Goal: Information Seeking & Learning: Learn about a topic

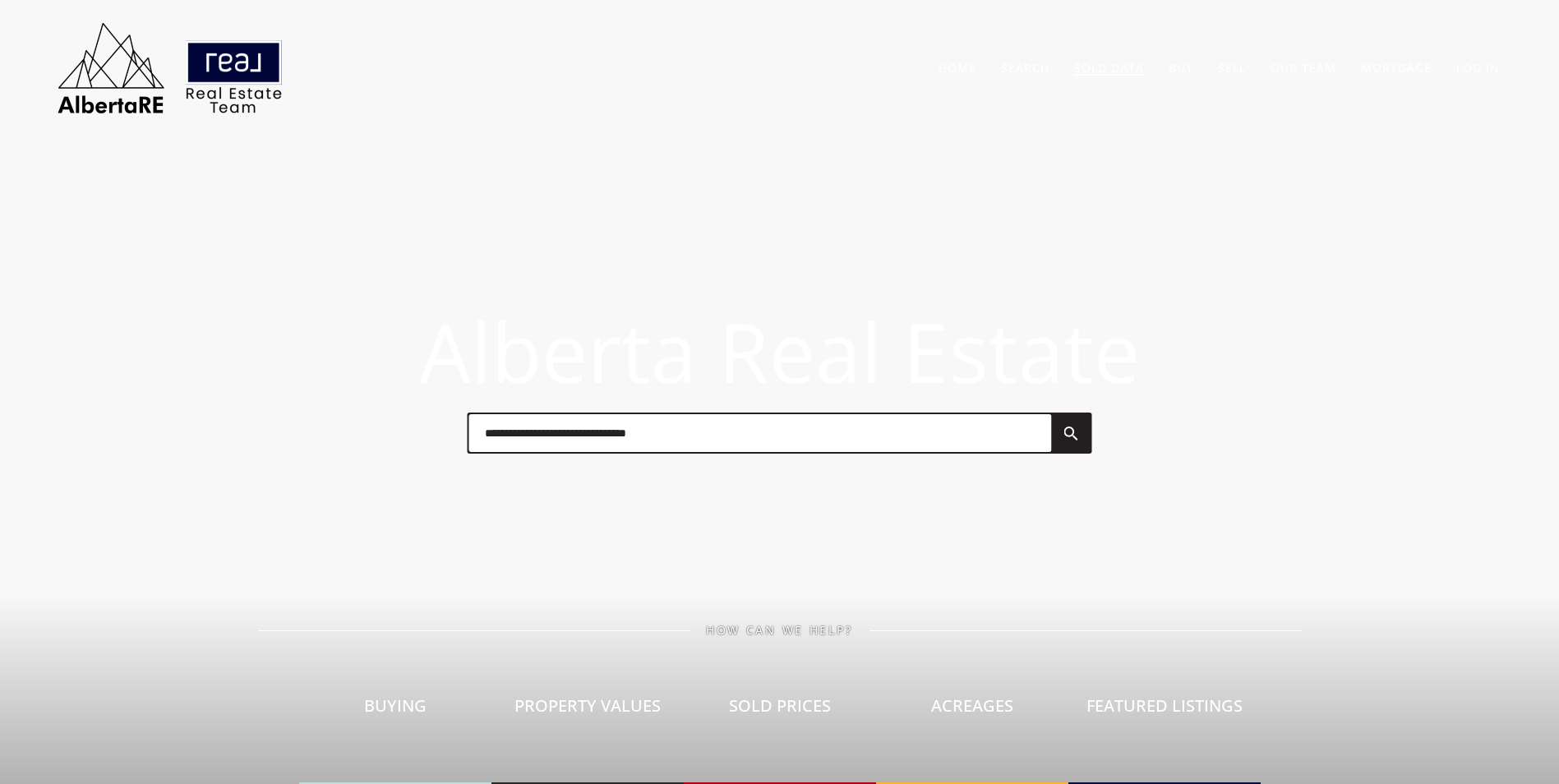
click at [1109, 67] on link "Sold Data" at bounding box center [1109, 67] width 70 height 15
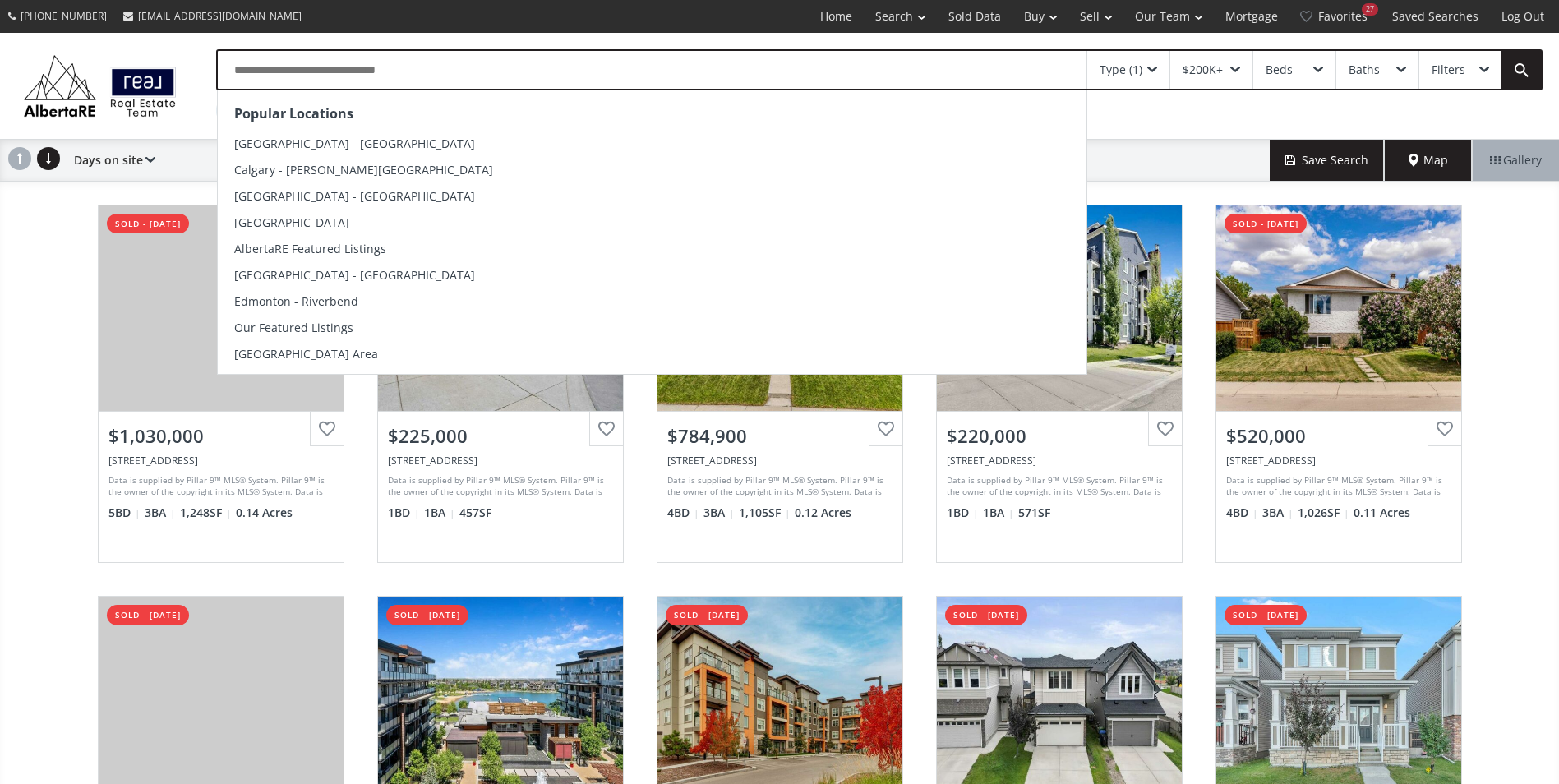
click at [413, 74] on input "text" at bounding box center [652, 70] width 869 height 38
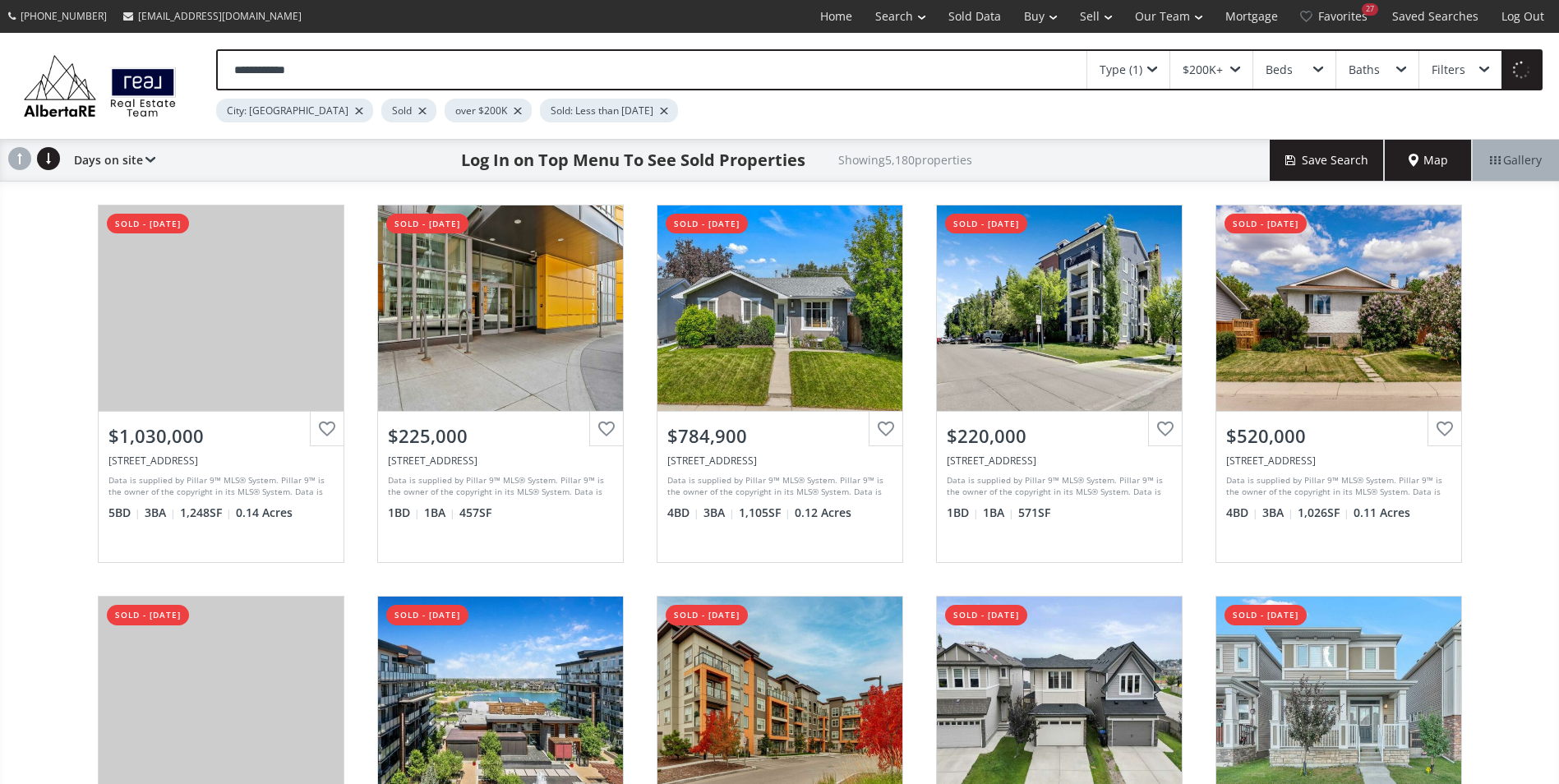
type input "**********"
click at [356, 108] on div at bounding box center [359, 111] width 8 height 6
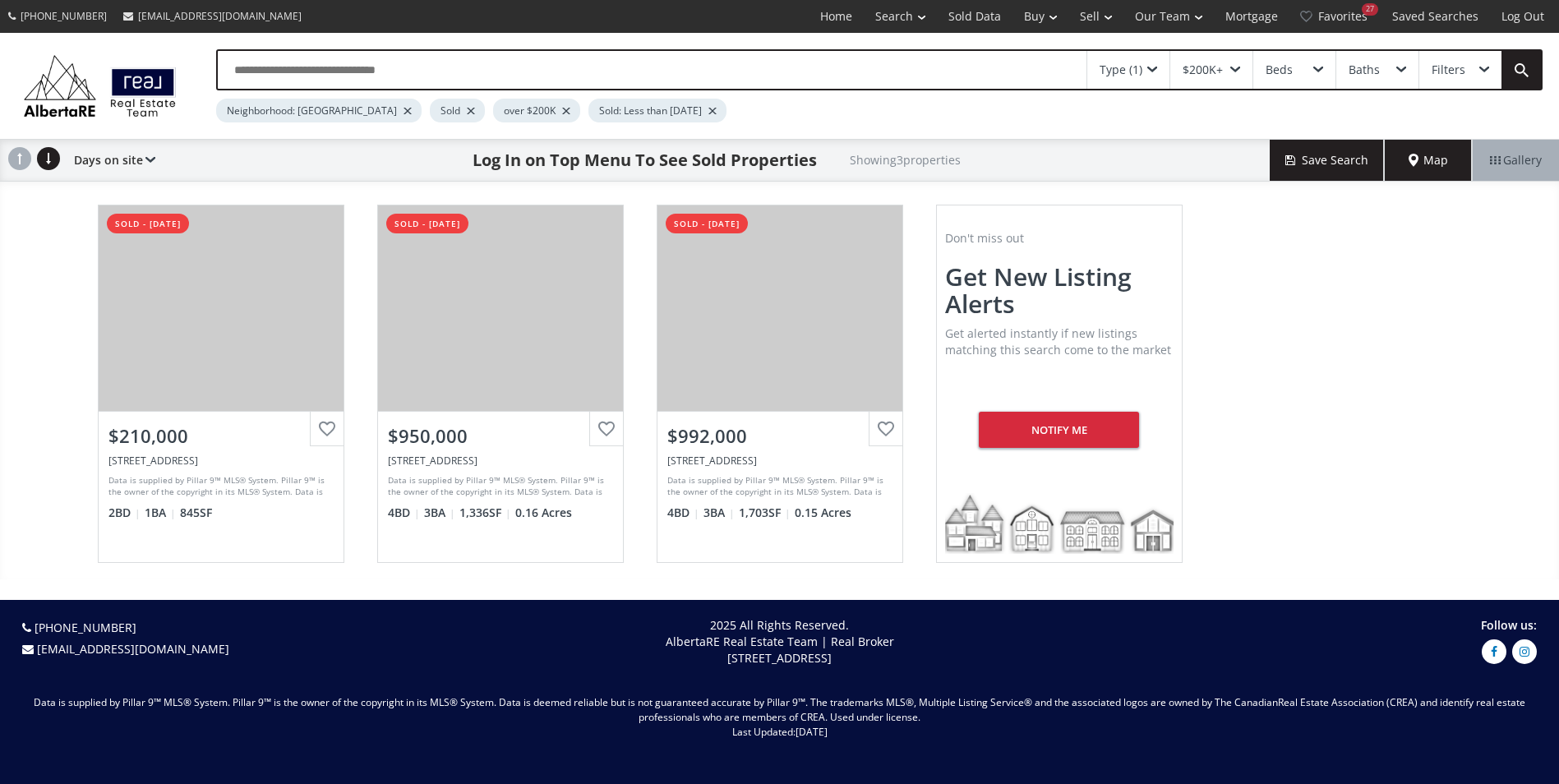
click at [1151, 67] on span at bounding box center [1152, 69] width 10 height 6
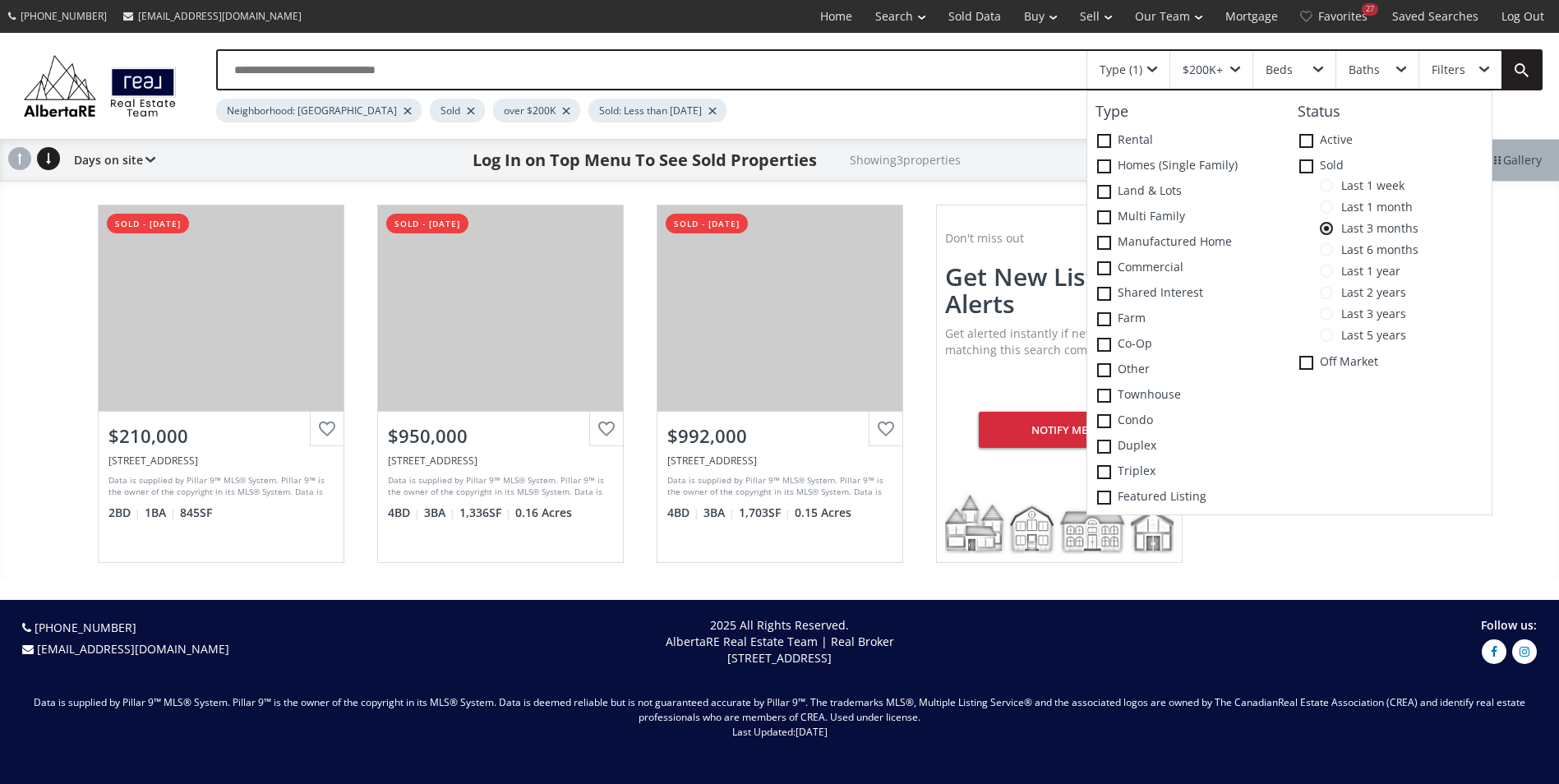
click at [1368, 250] on span "Last 6 months" at bounding box center [1376, 249] width 85 height 14
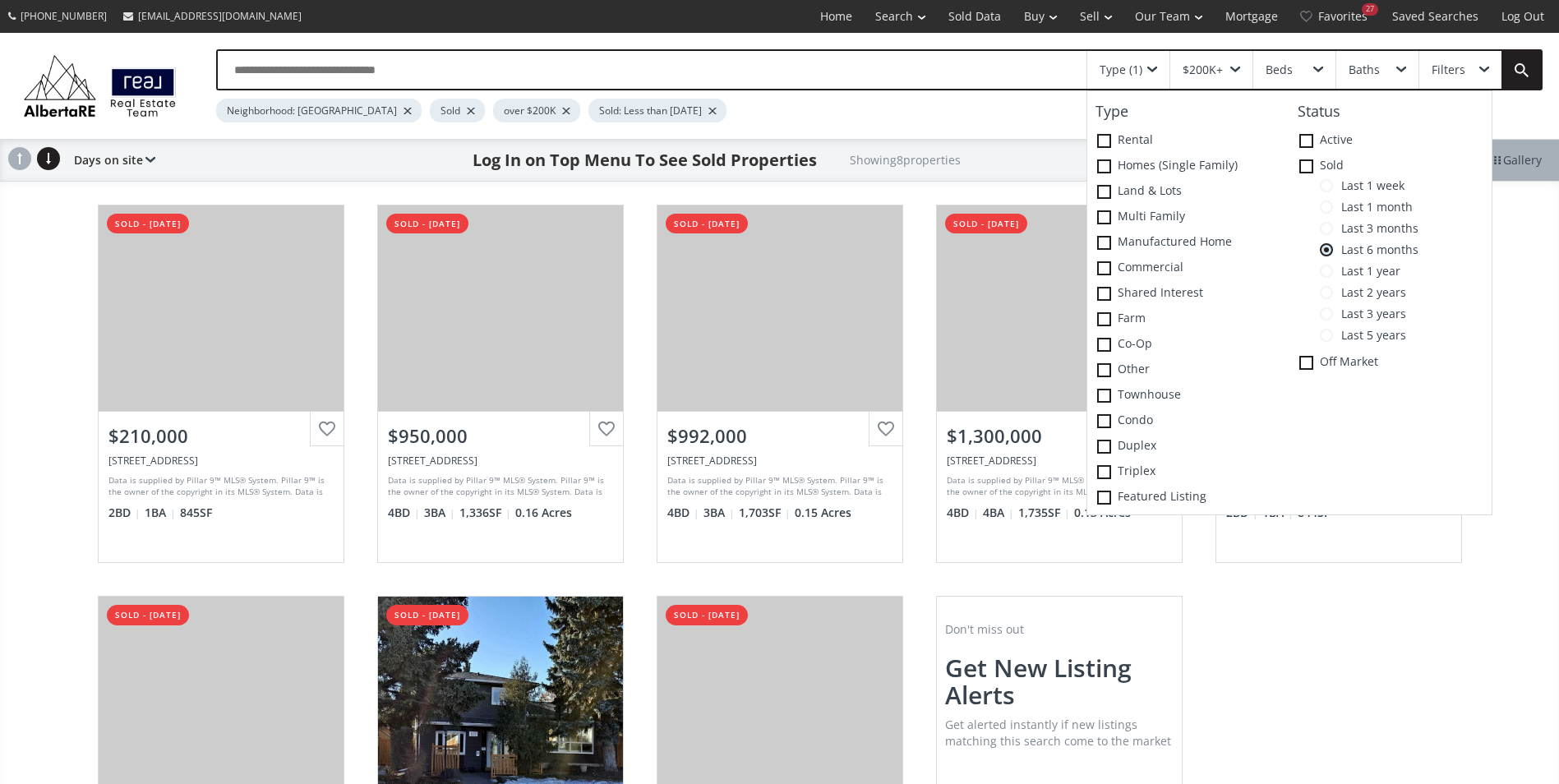
click at [1364, 274] on span "Last 1 year" at bounding box center [1367, 271] width 67 height 14
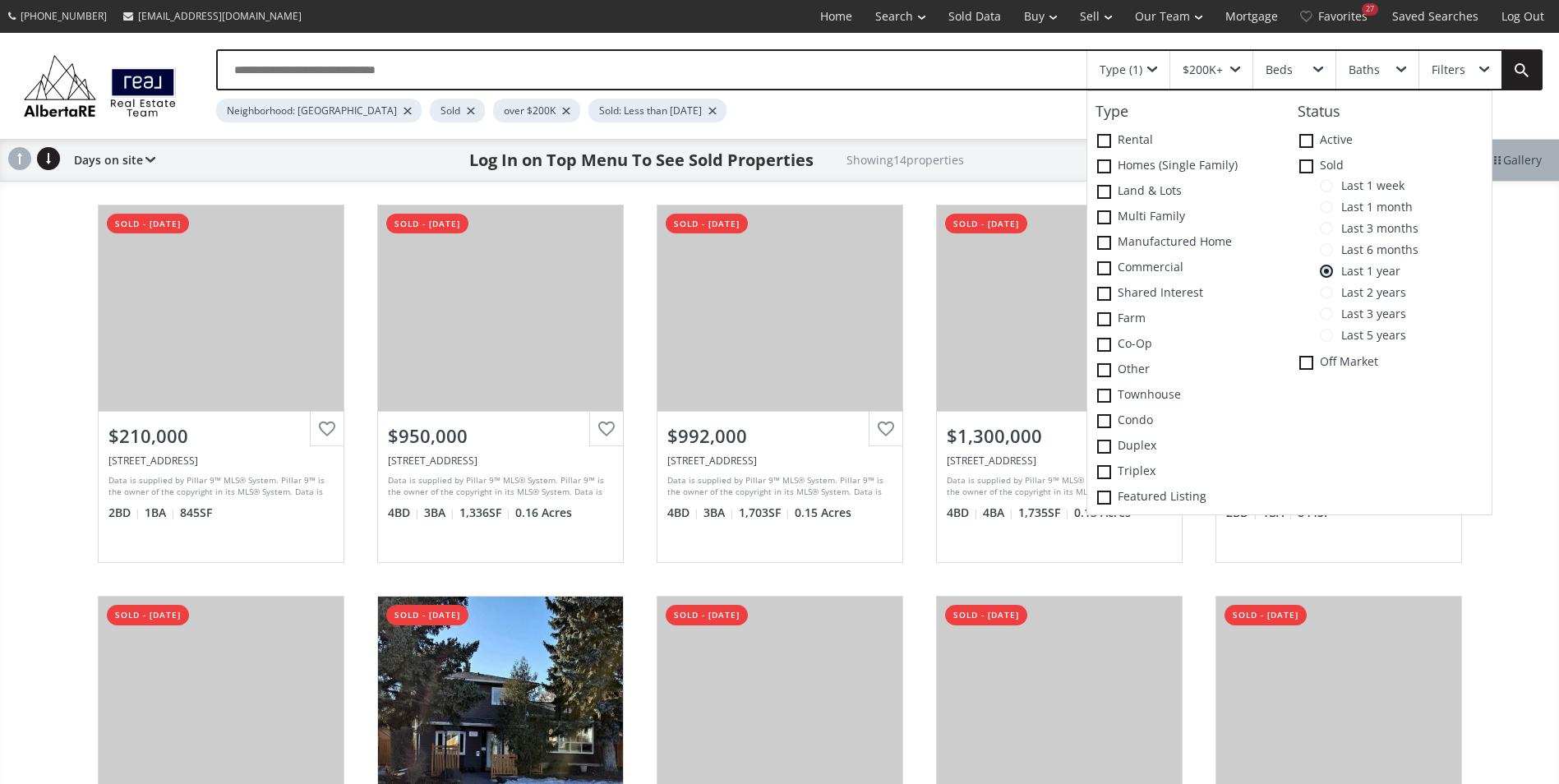
click at [959, 113] on div "Neighborhood: Chinook Park Sold over $200K Sold: Less than 1 year ago" at bounding box center [817, 106] width 1203 height 32
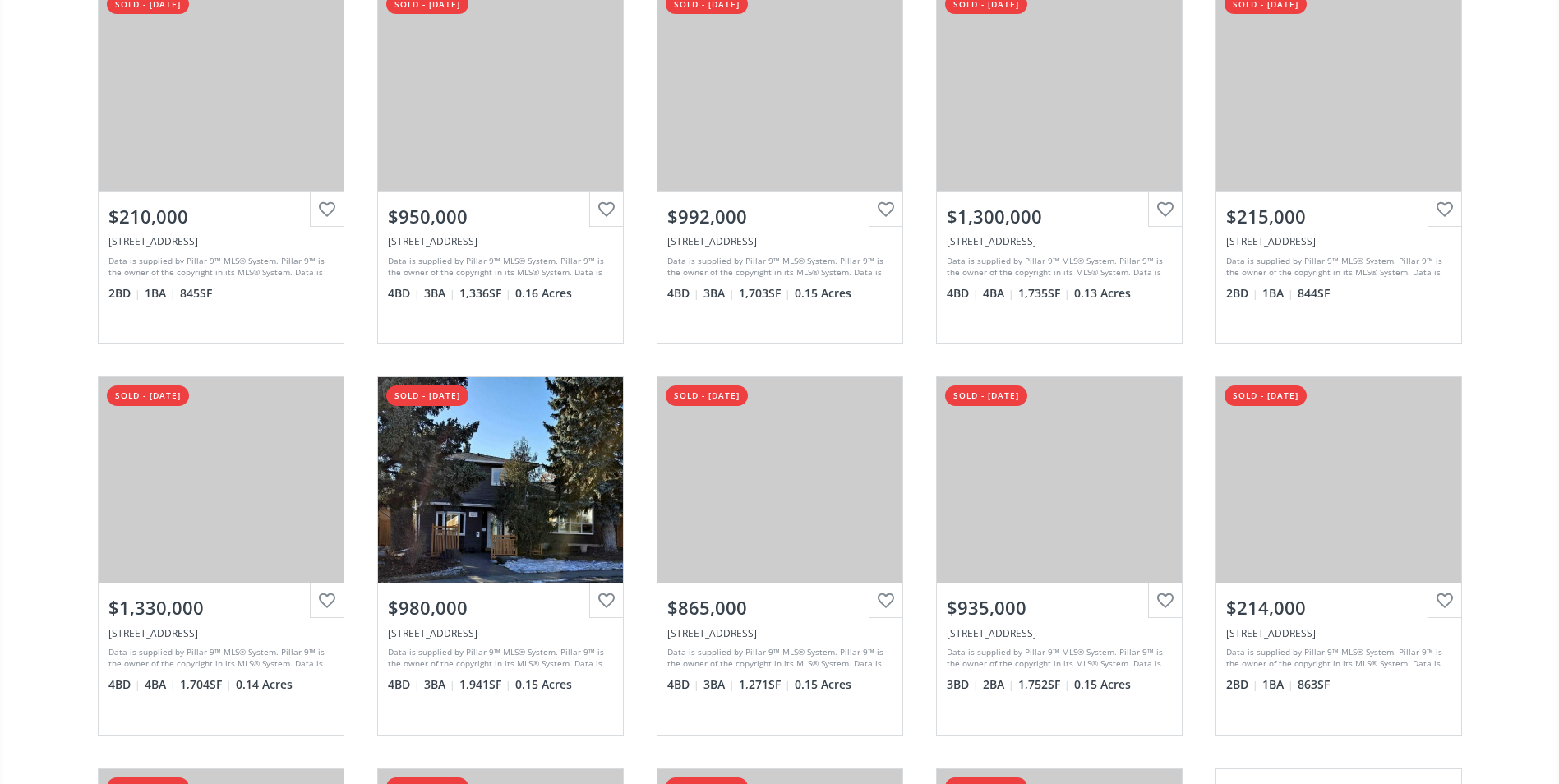
scroll to position [247, 0]
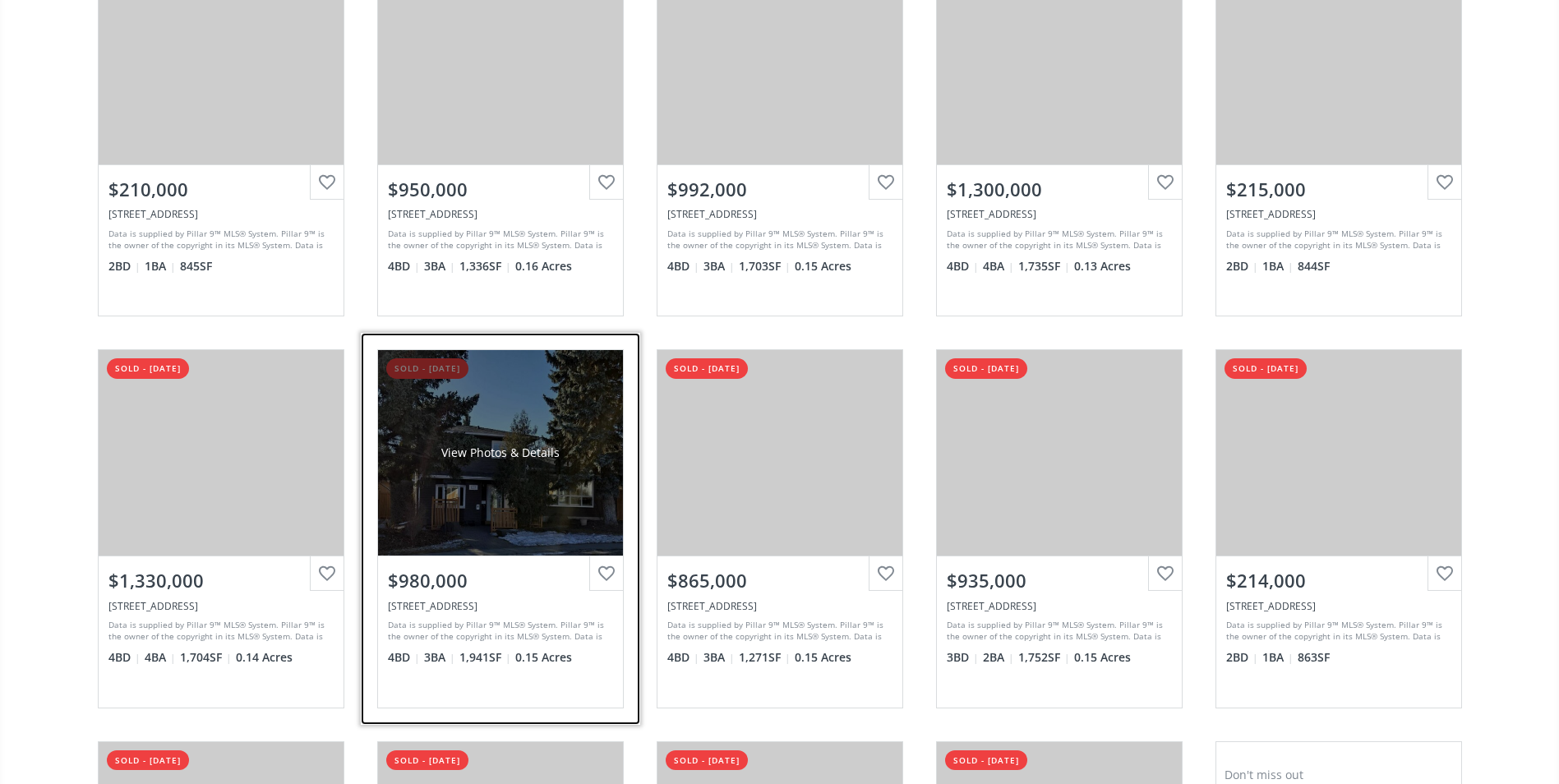
click at [493, 498] on div "View Photos & Details" at bounding box center [501, 452] width 245 height 206
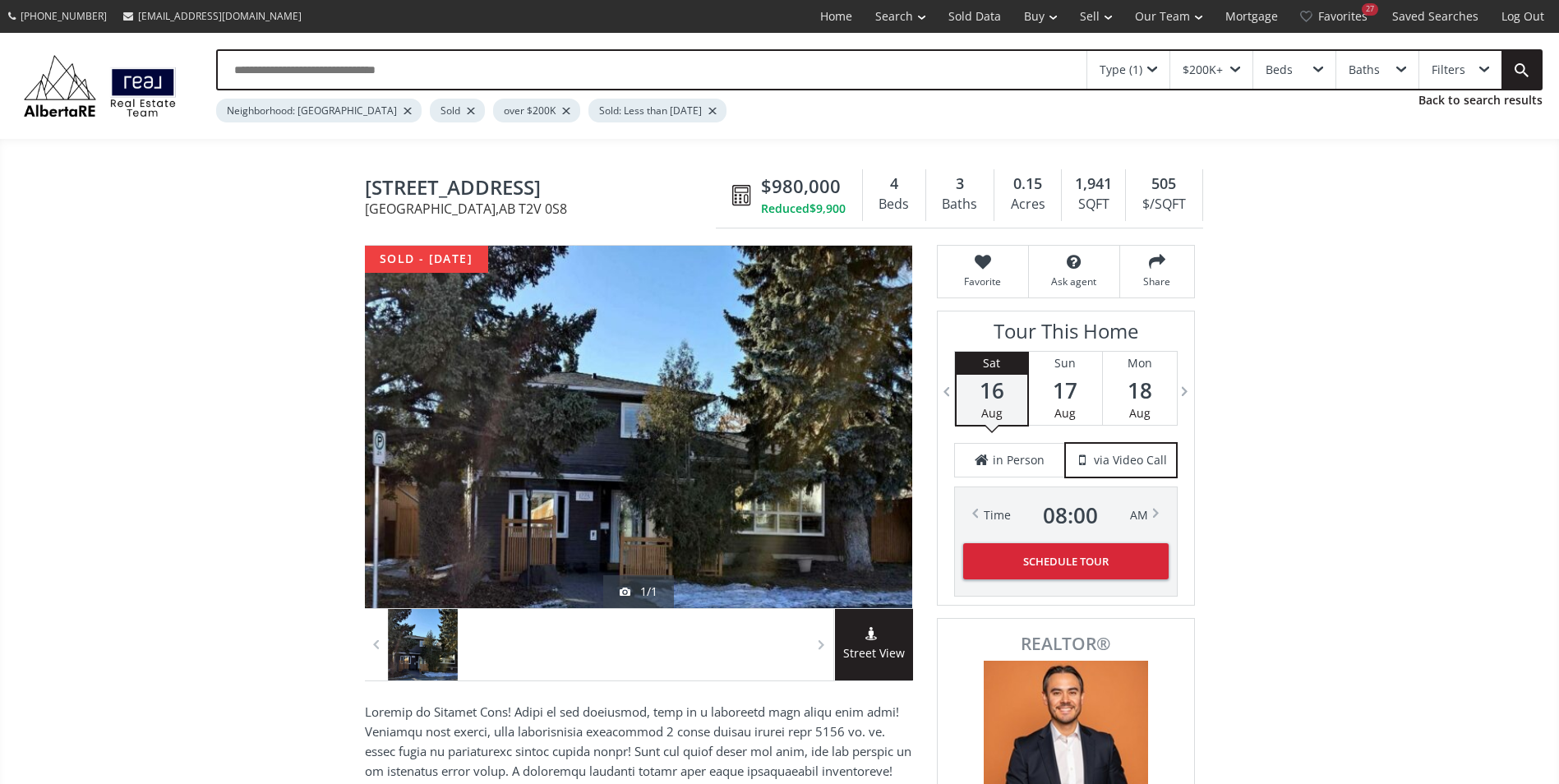
click at [724, 448] on div at bounding box center [638, 427] width 548 height 363
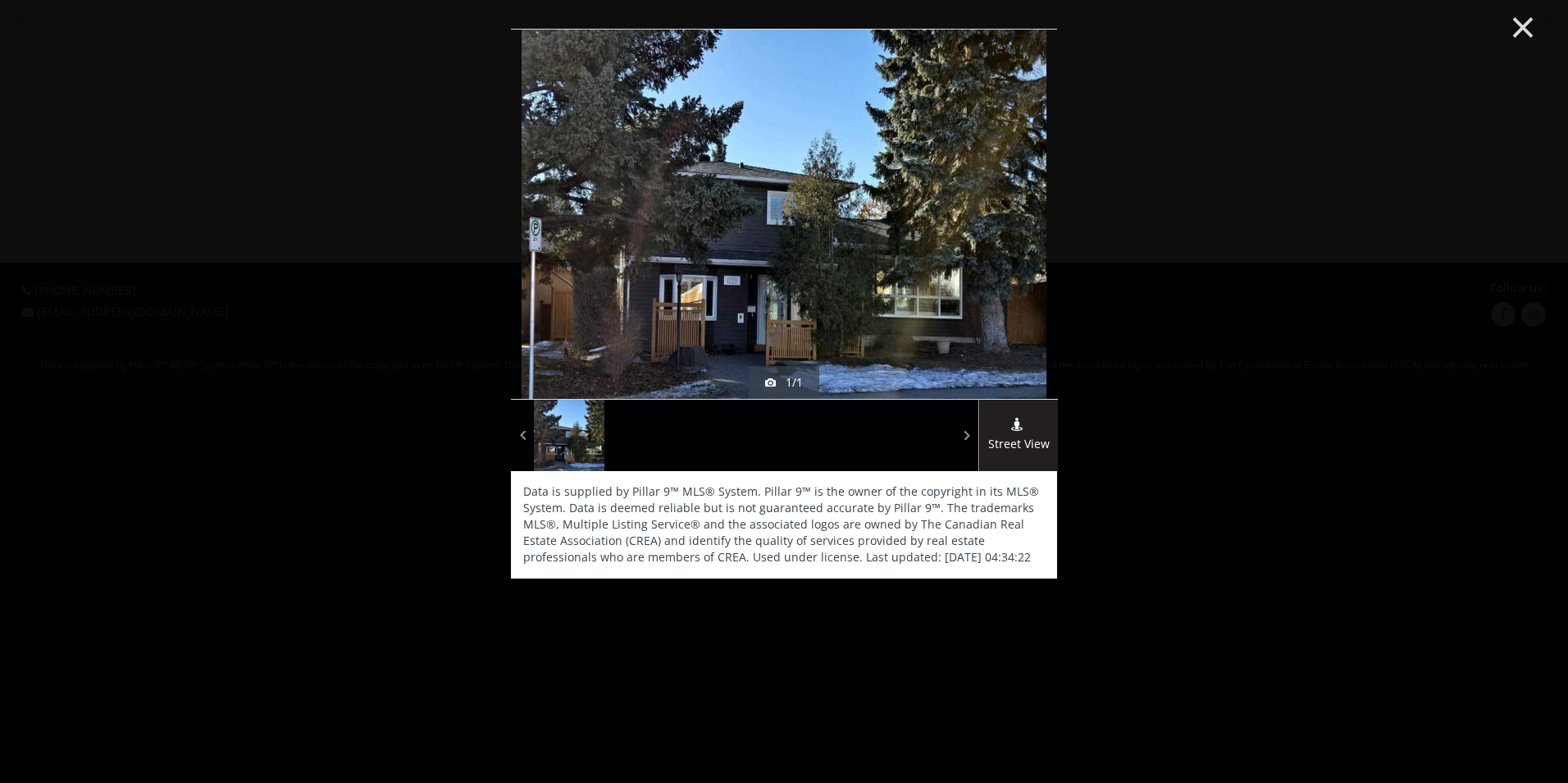
click at [1528, 25] on button "×" at bounding box center [1523, 25] width 90 height 67
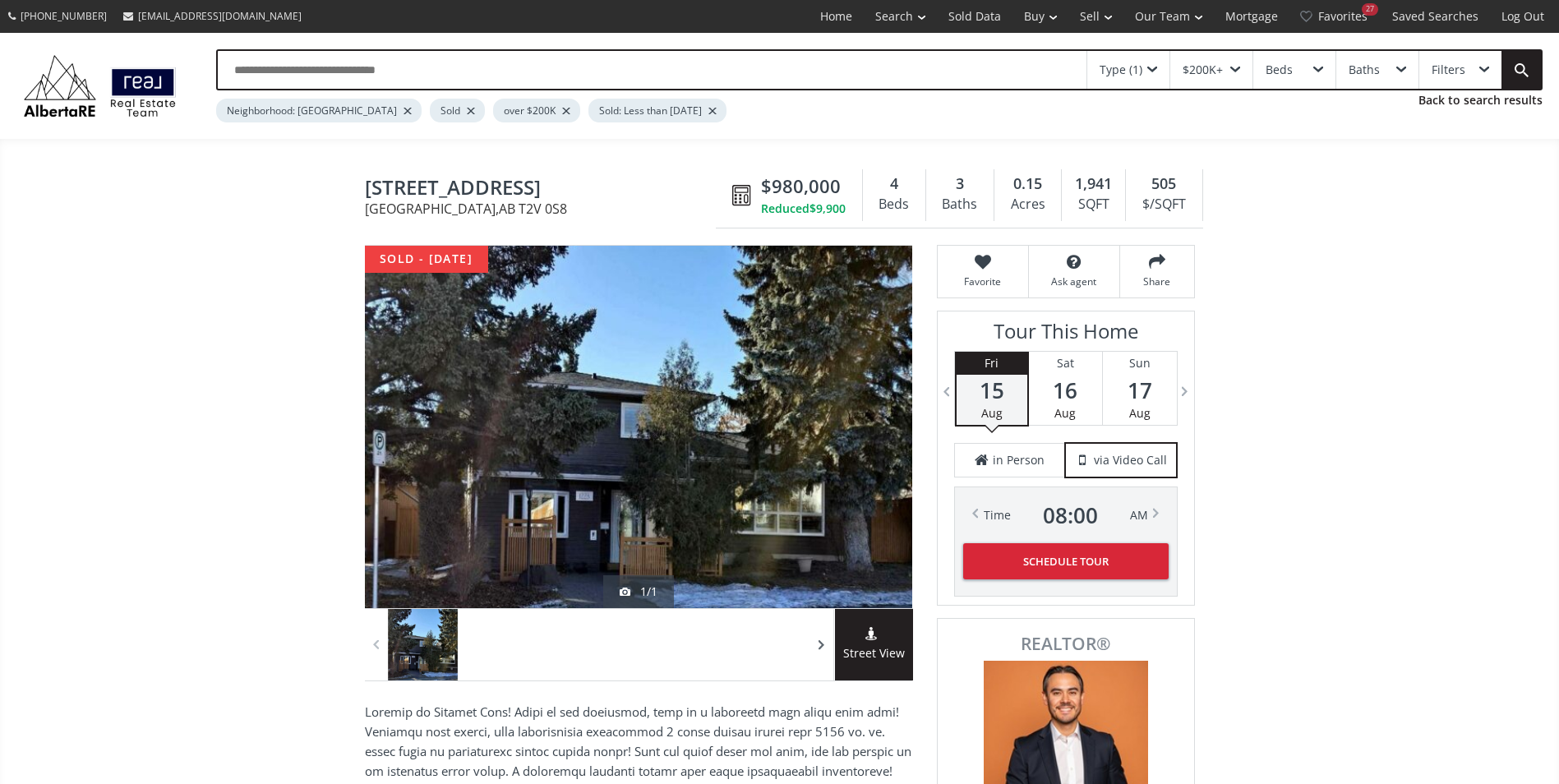
click at [821, 646] on span at bounding box center [822, 644] width 16 height 24
click at [375, 641] on span at bounding box center [376, 644] width 16 height 24
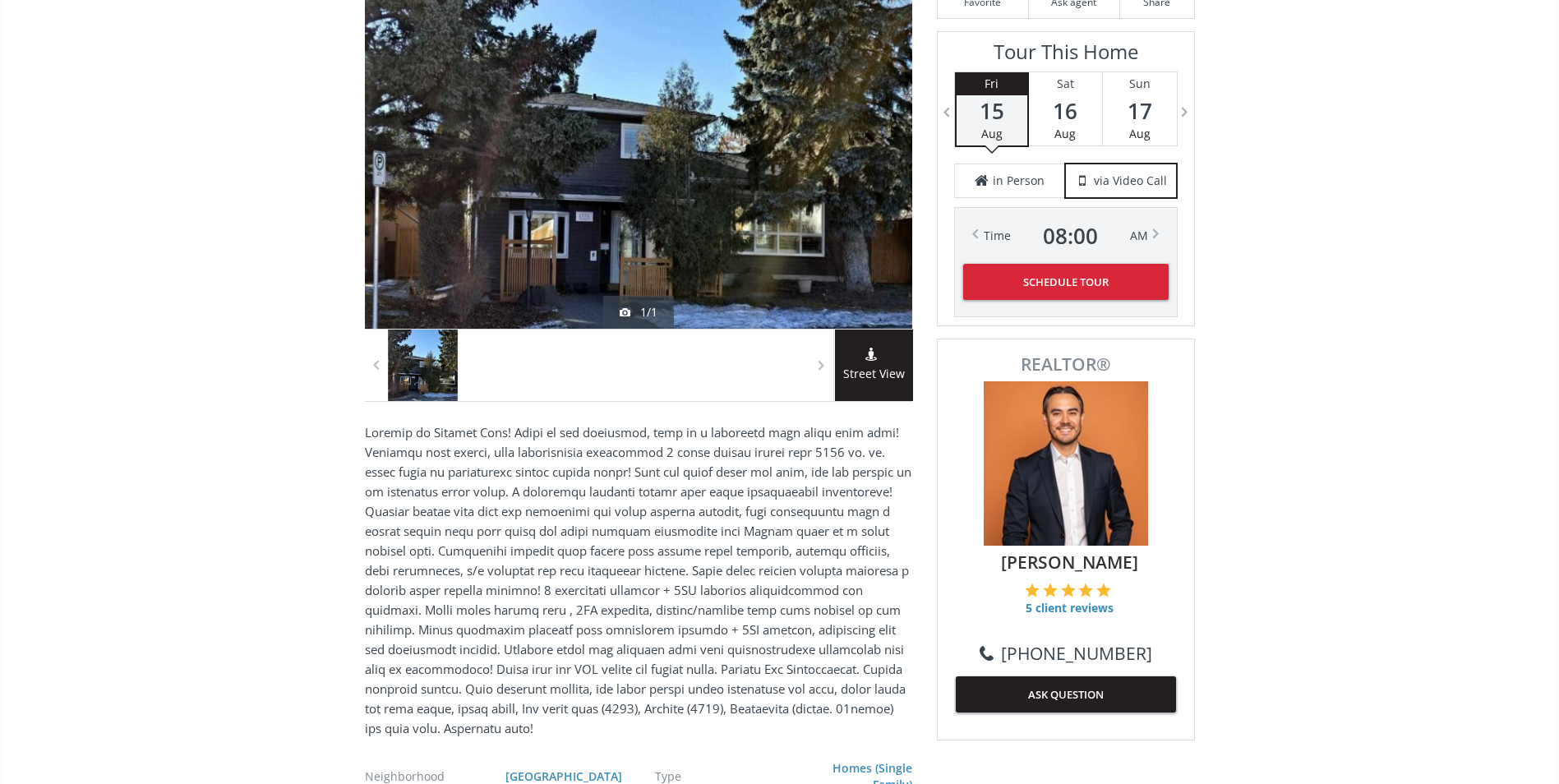
scroll to position [329, 0]
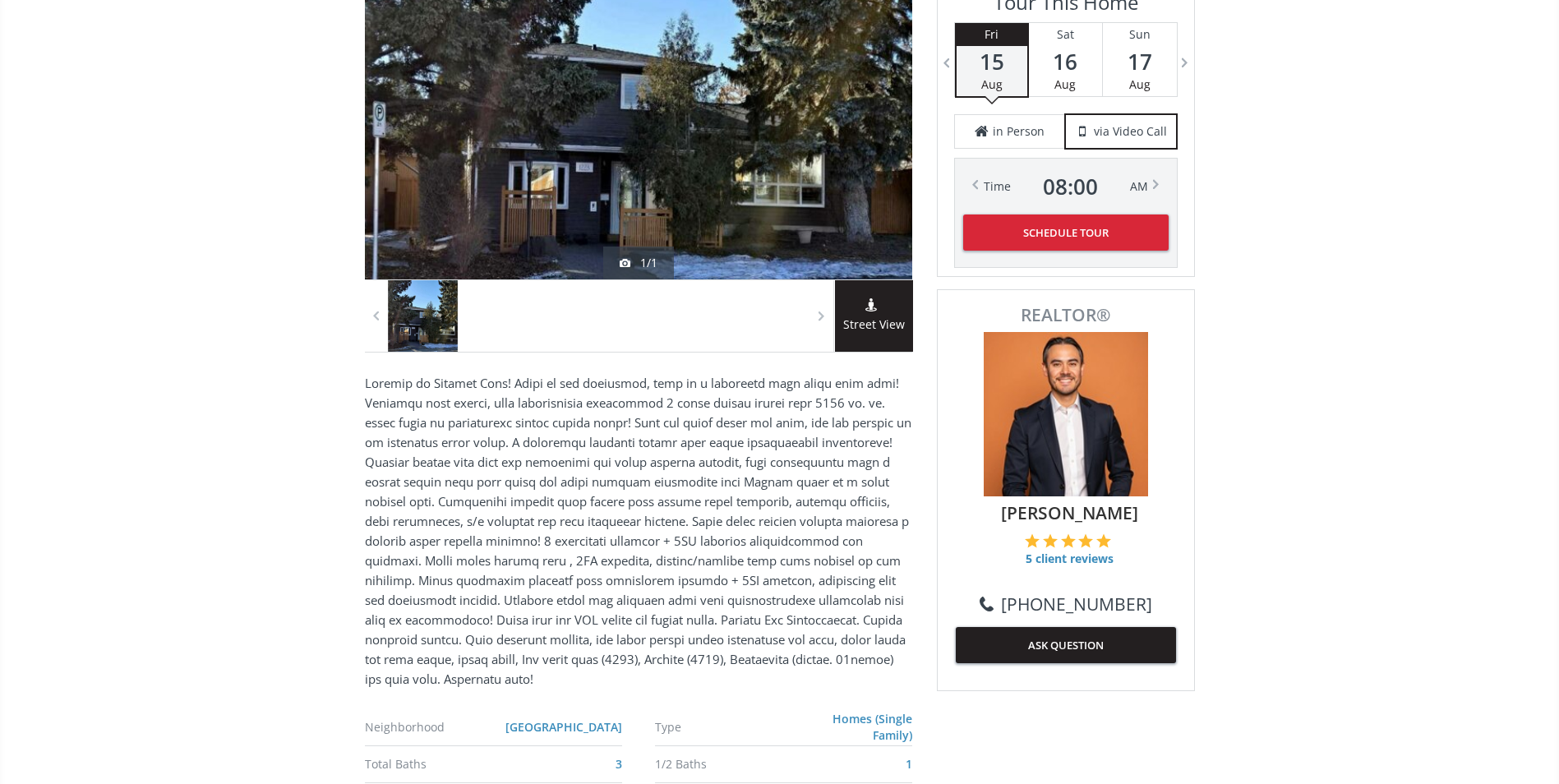
click at [420, 329] on div at bounding box center [424, 315] width 71 height 72
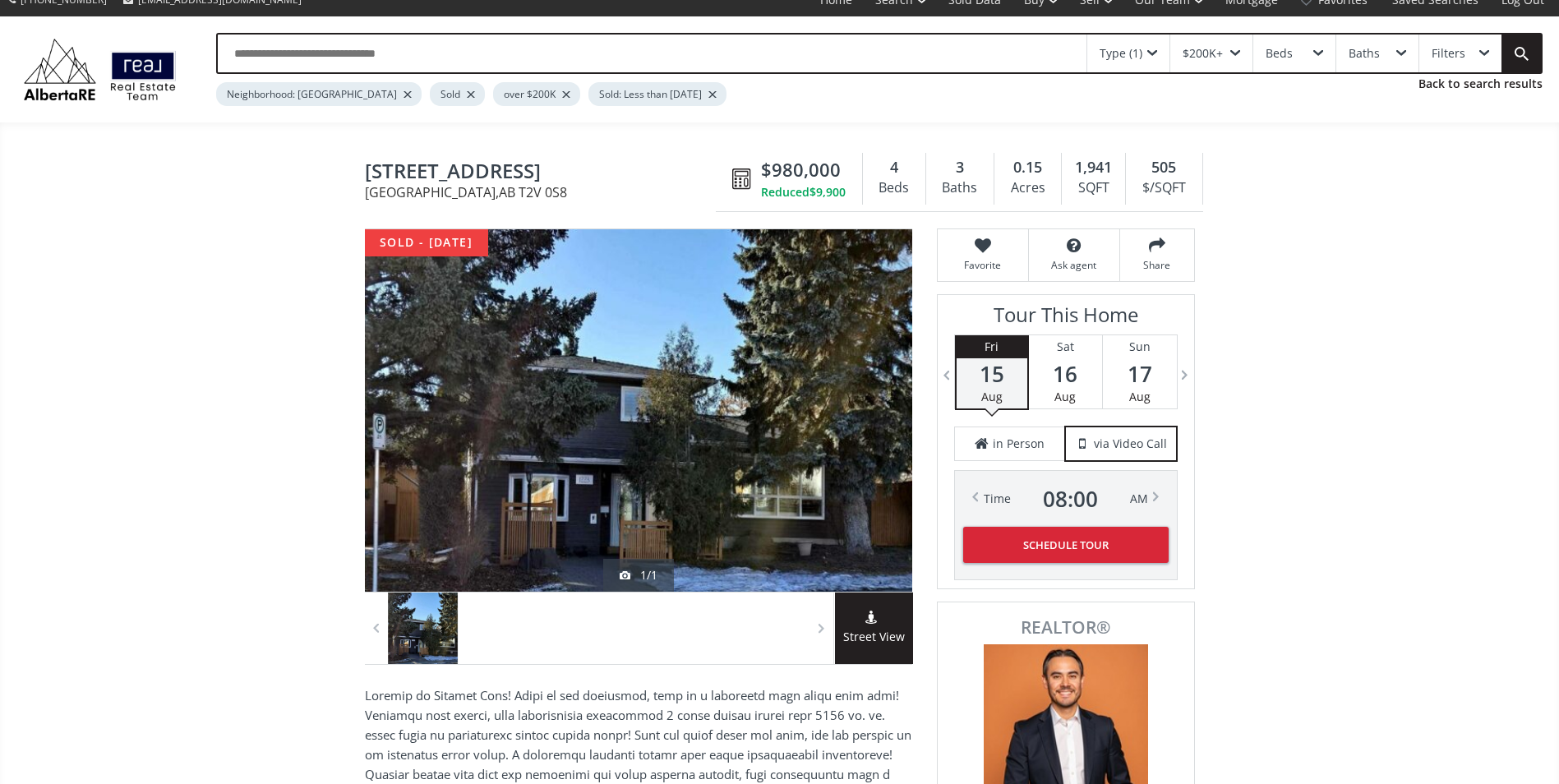
scroll to position [0, 0]
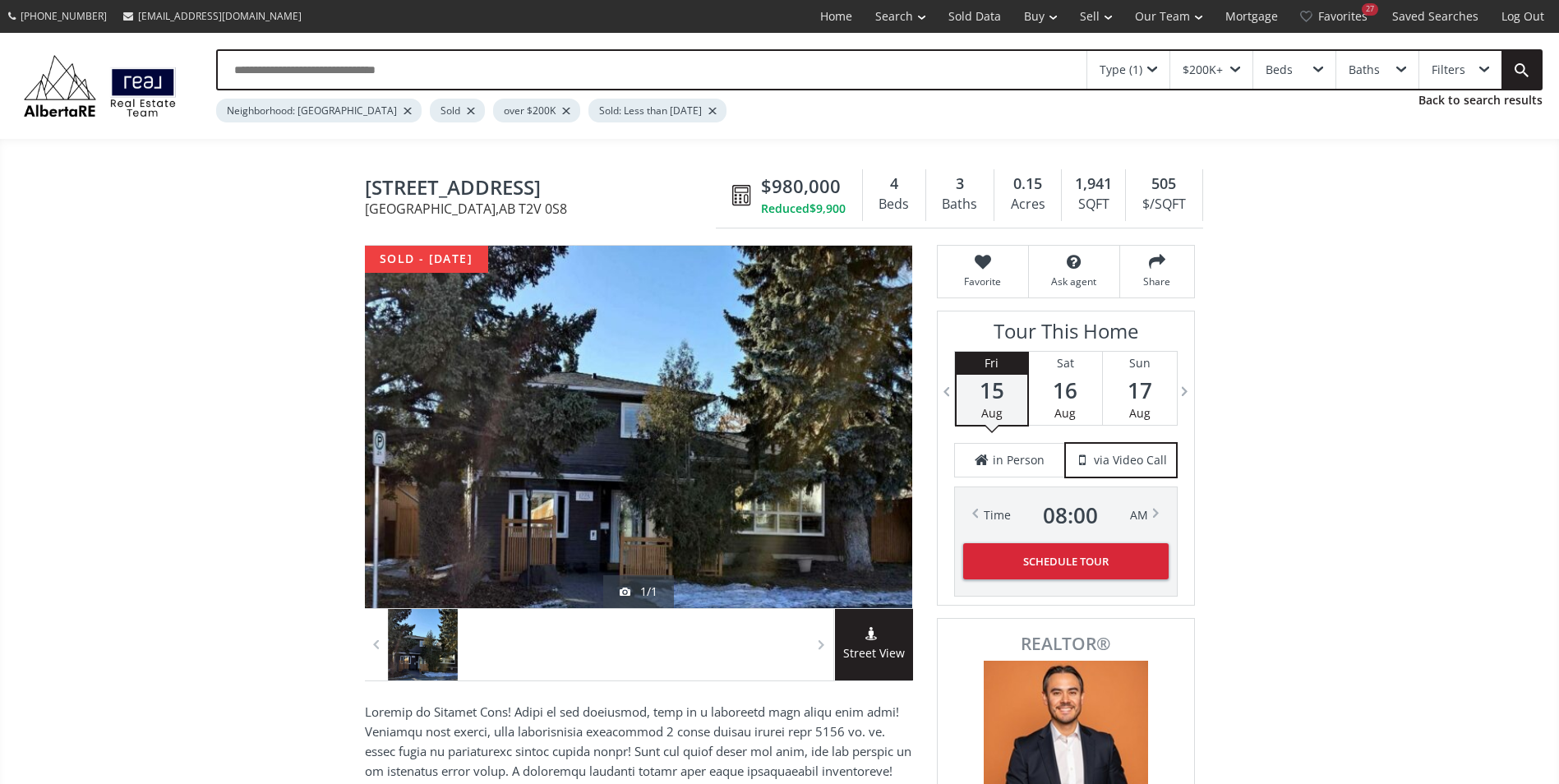
click at [877, 634] on icon at bounding box center [873, 633] width 16 height 14
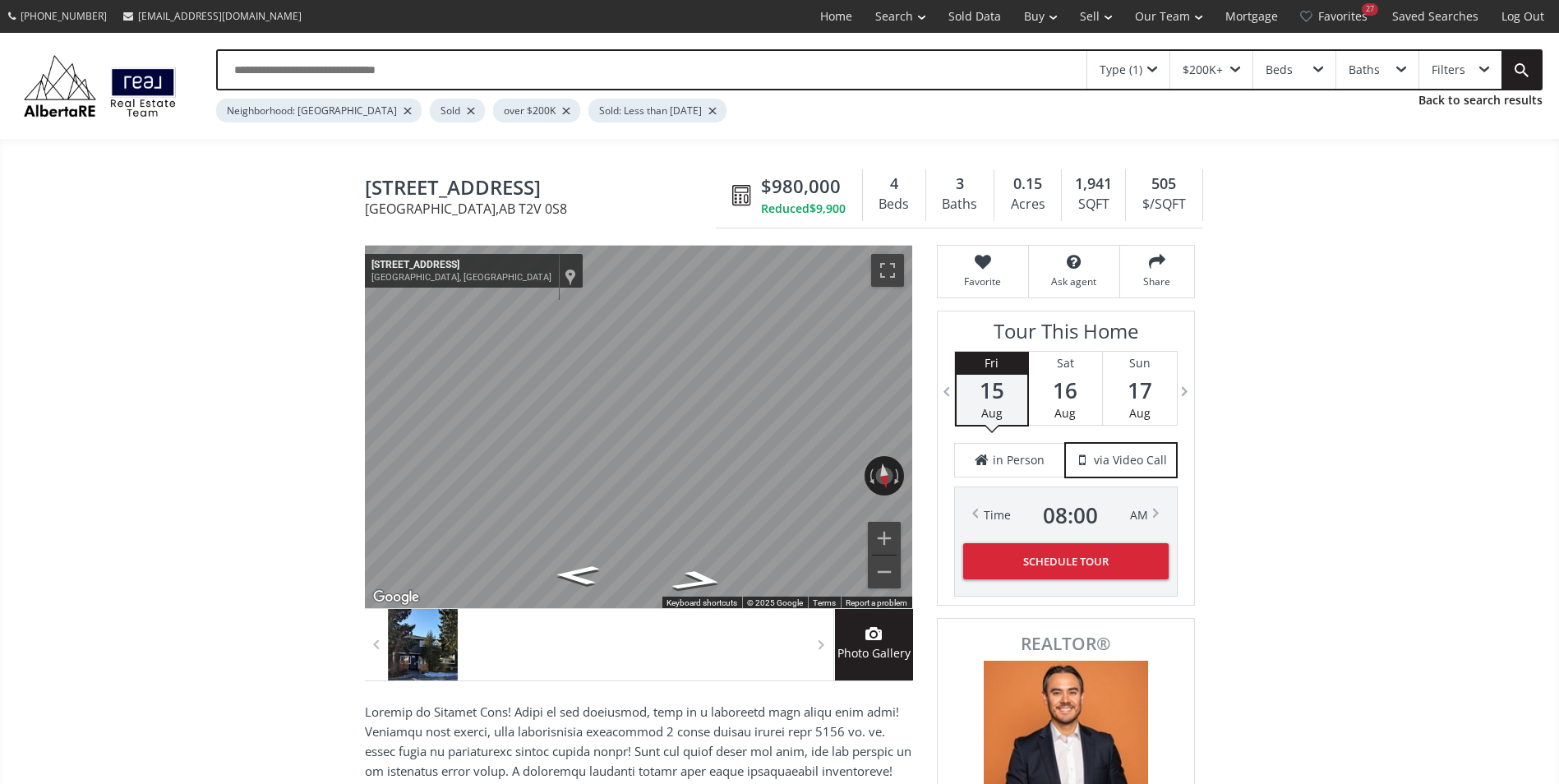
click at [421, 639] on div at bounding box center [424, 644] width 71 height 72
